Goal: Information Seeking & Learning: Learn about a topic

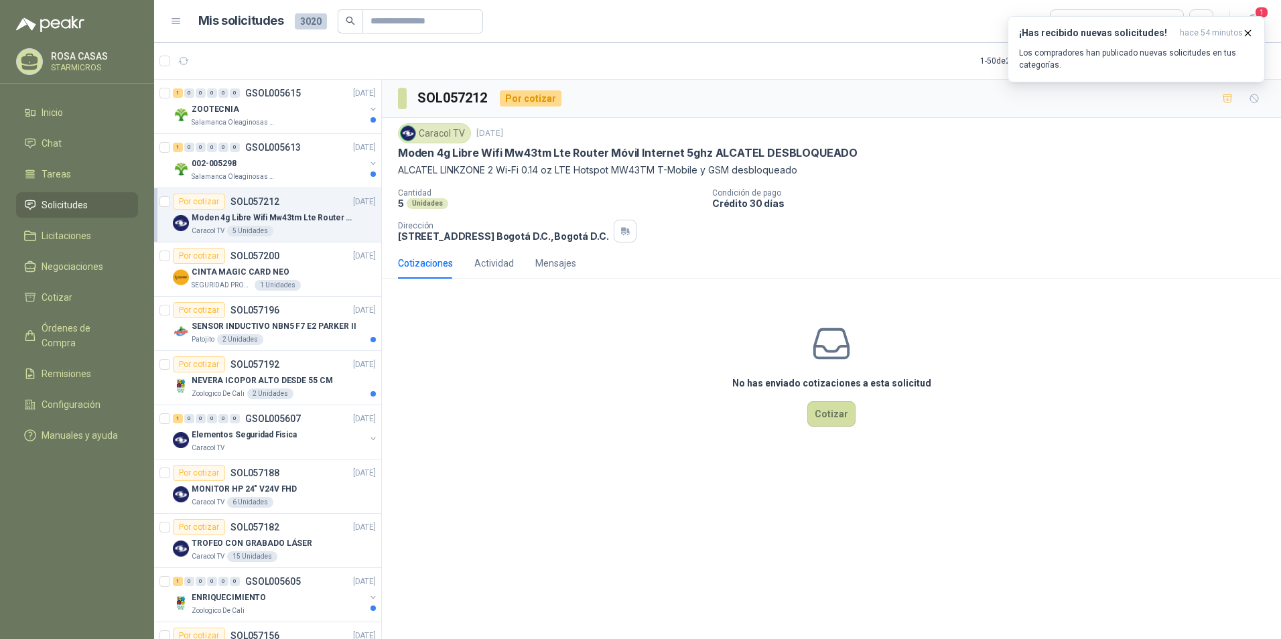
click at [1269, 229] on div "Caracol TV [DATE] Moden 4g Libre Wifi Mw43tm Lte Router Móvil Internet 5ghz ALC…" at bounding box center [831, 183] width 899 height 130
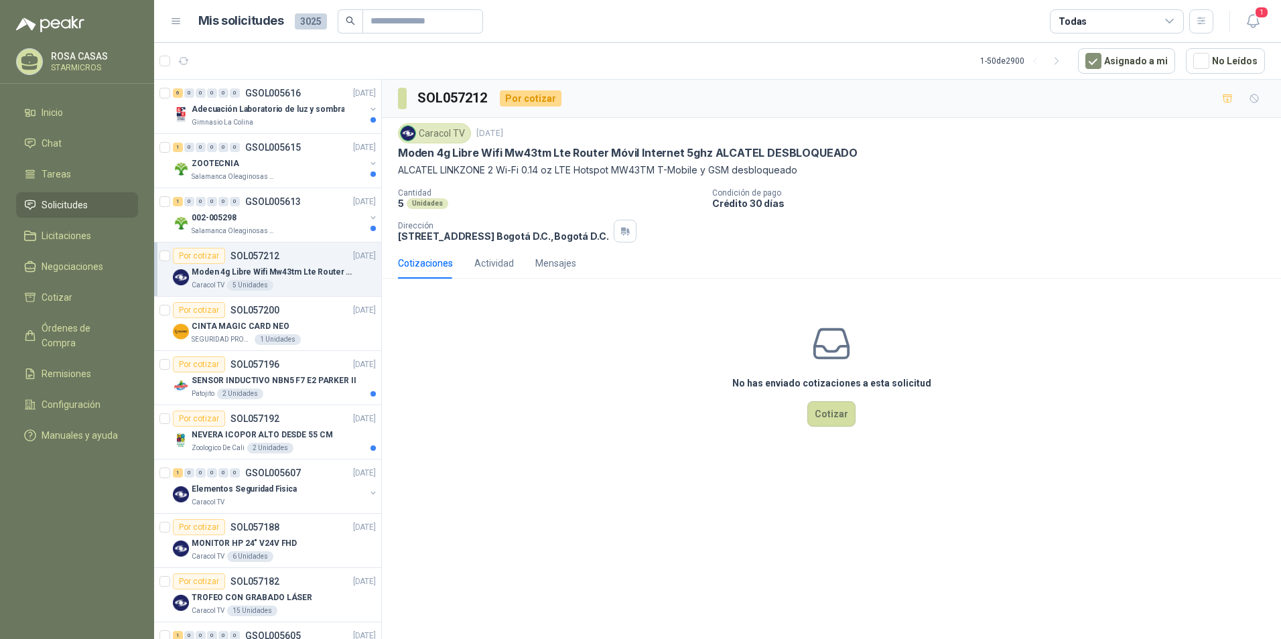
click at [631, 330] on div "No has enviado cotizaciones a esta solicitud Cotizar" at bounding box center [831, 375] width 899 height 171
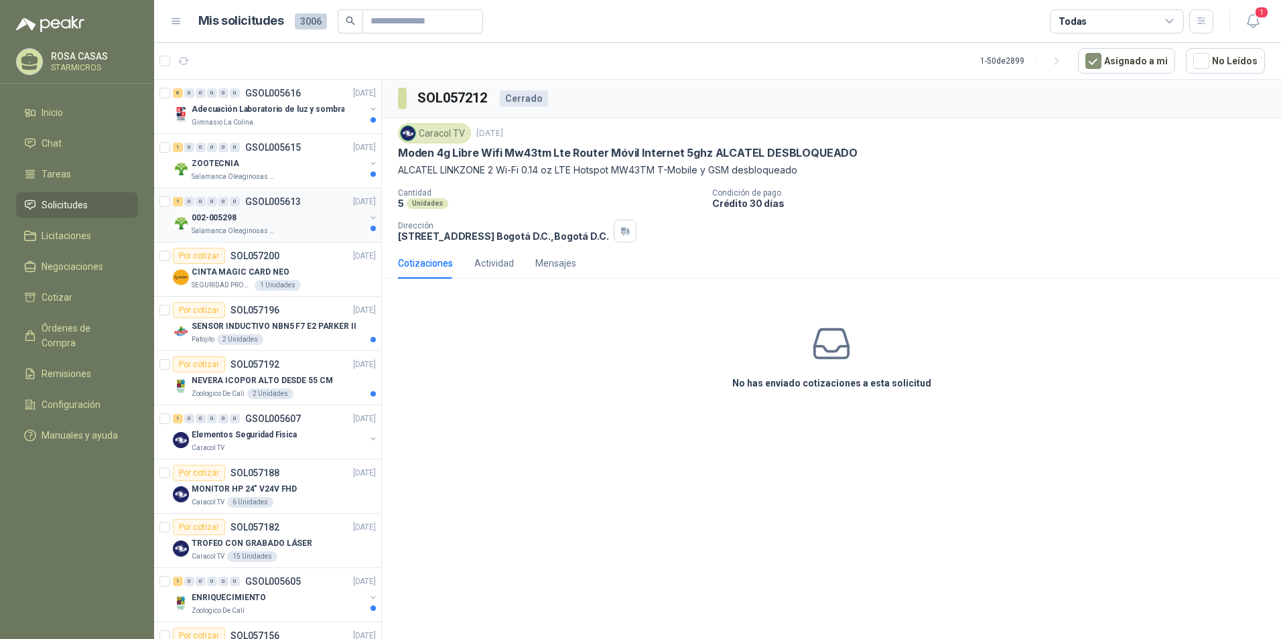
click at [290, 223] on div "002-005298" at bounding box center [279, 218] width 174 height 16
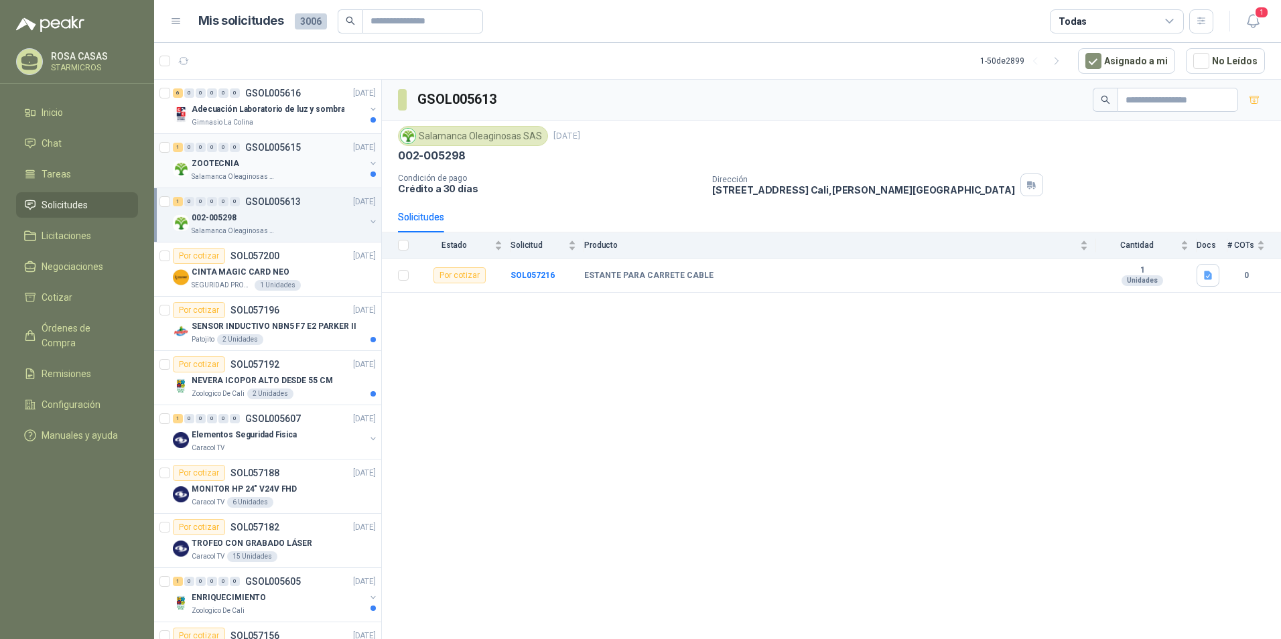
click at [301, 170] on div "ZOOTECNIA" at bounding box center [279, 163] width 174 height 16
click at [294, 125] on div "Gimnasio La Colina" at bounding box center [279, 122] width 174 height 11
